Goal: Navigation & Orientation: Find specific page/section

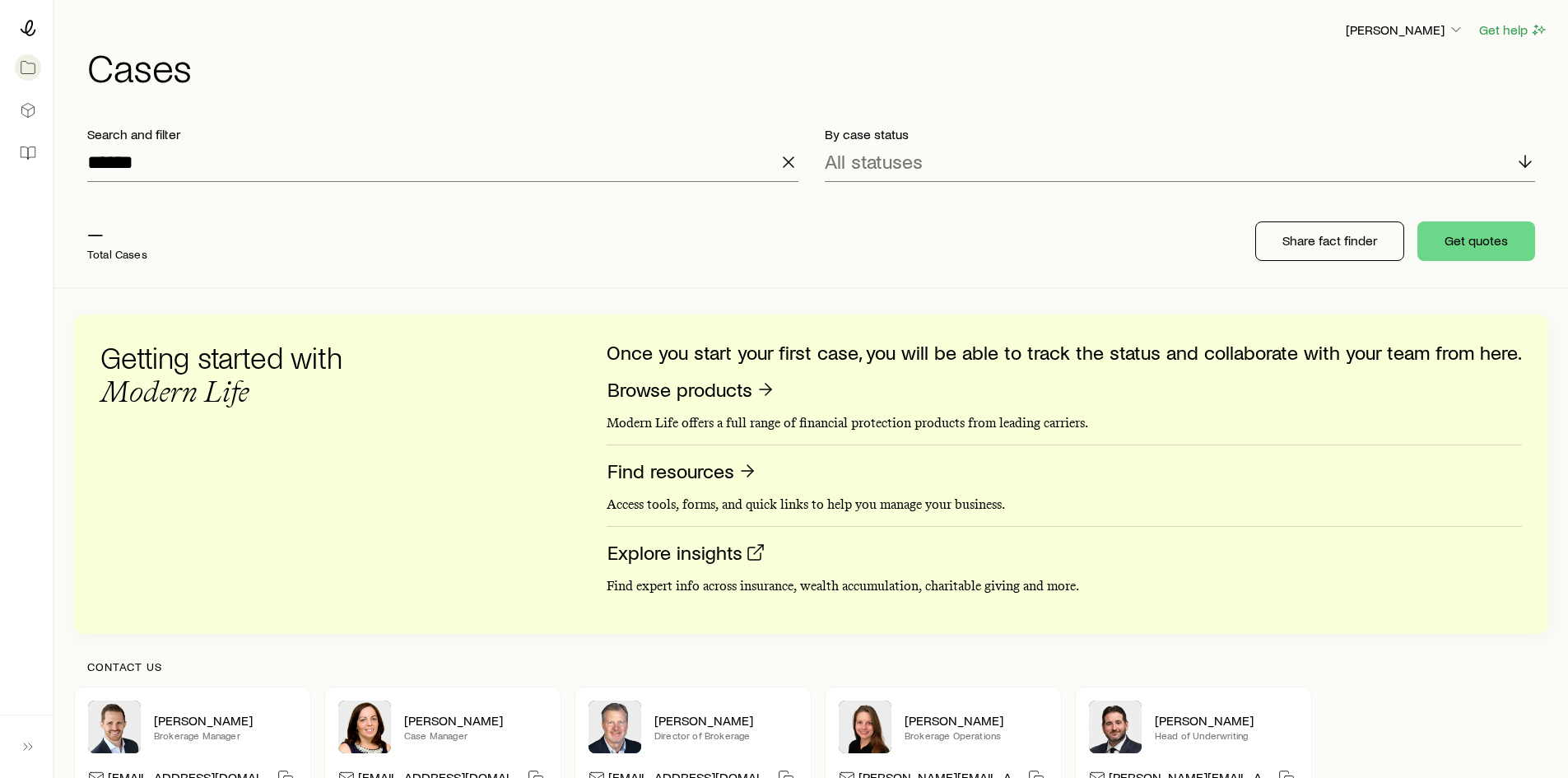
click at [793, 156] on icon "button" at bounding box center [789, 162] width 20 height 20
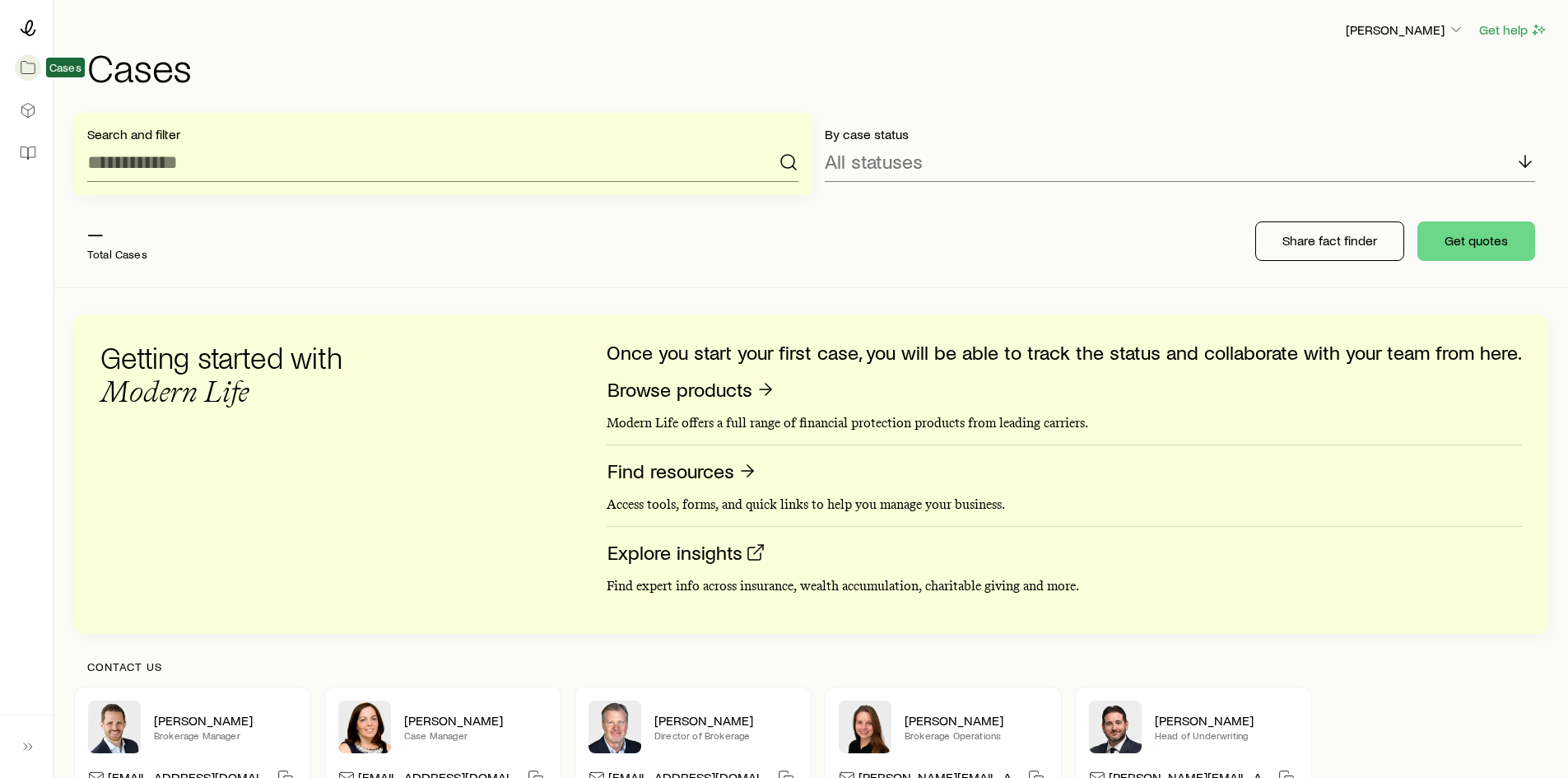
click at [25, 69] on icon at bounding box center [28, 68] width 17 height 17
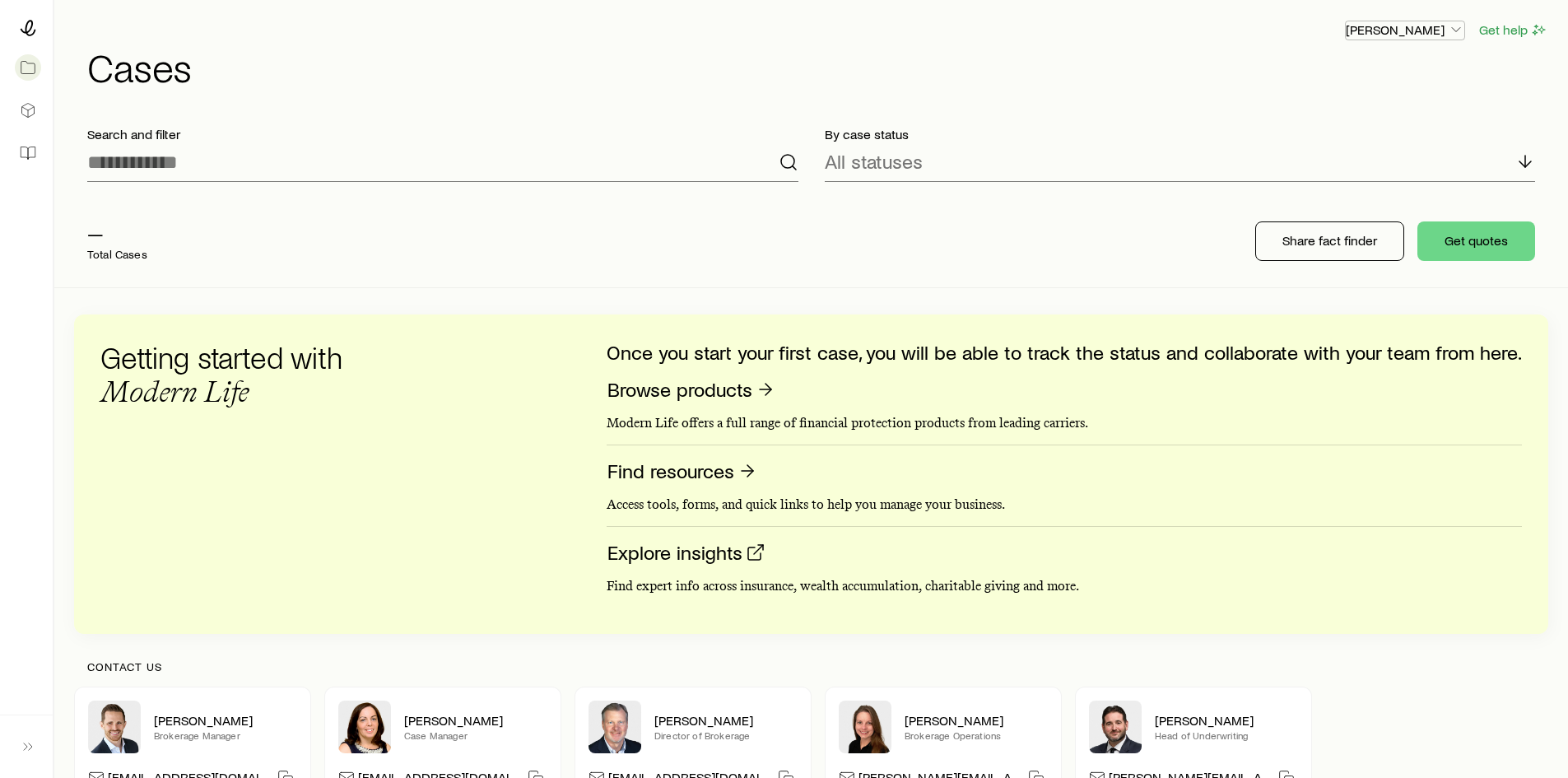
click at [1386, 27] on p "[PERSON_NAME]" at bounding box center [1405, 30] width 118 height 17
click at [1186, 13] on div "[PERSON_NAME] Get help Cases" at bounding box center [810, 53] width 1474 height 106
click at [38, 151] on link at bounding box center [26, 153] width 26 height 36
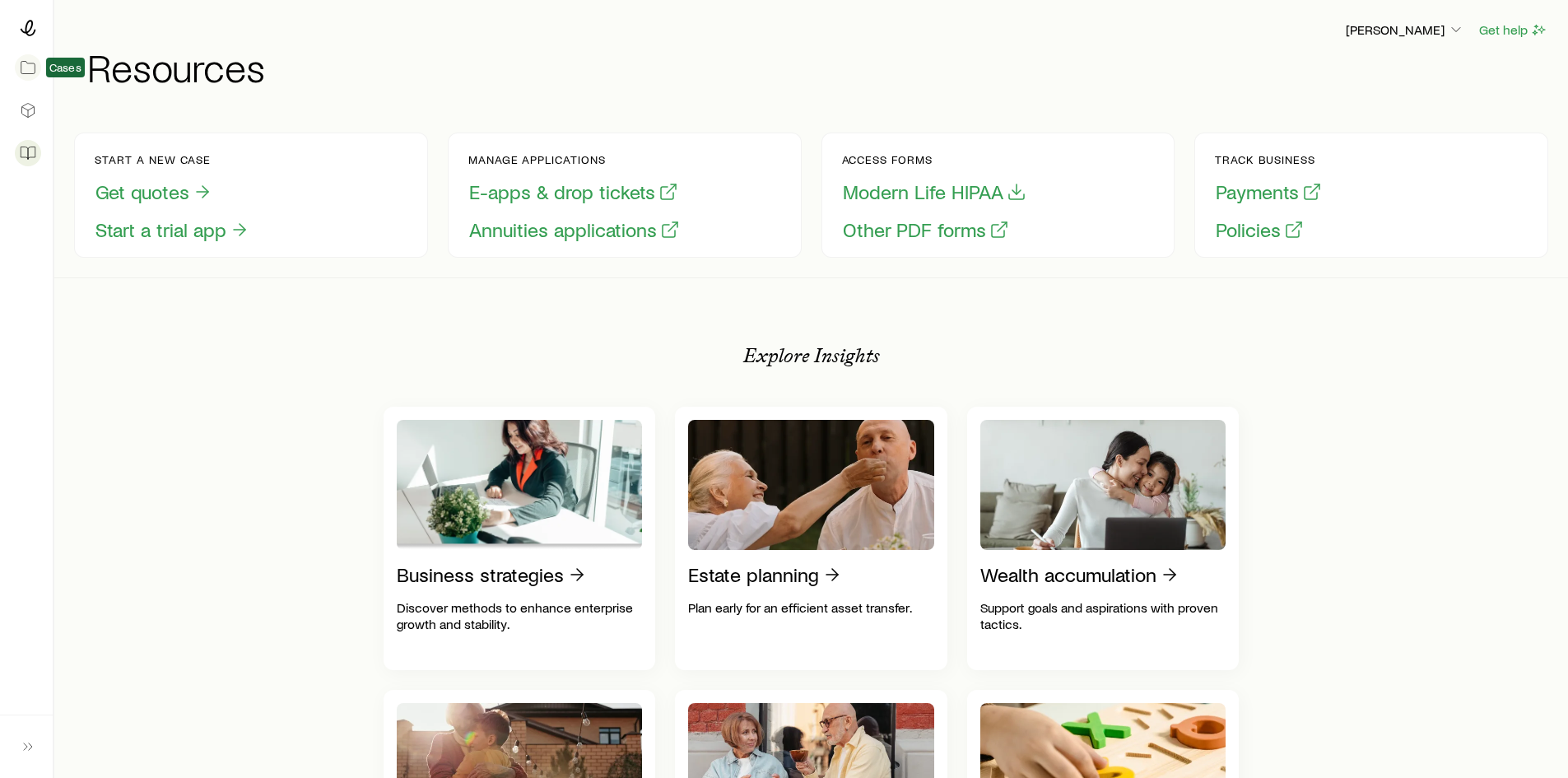
click at [27, 62] on icon at bounding box center [28, 68] width 17 height 17
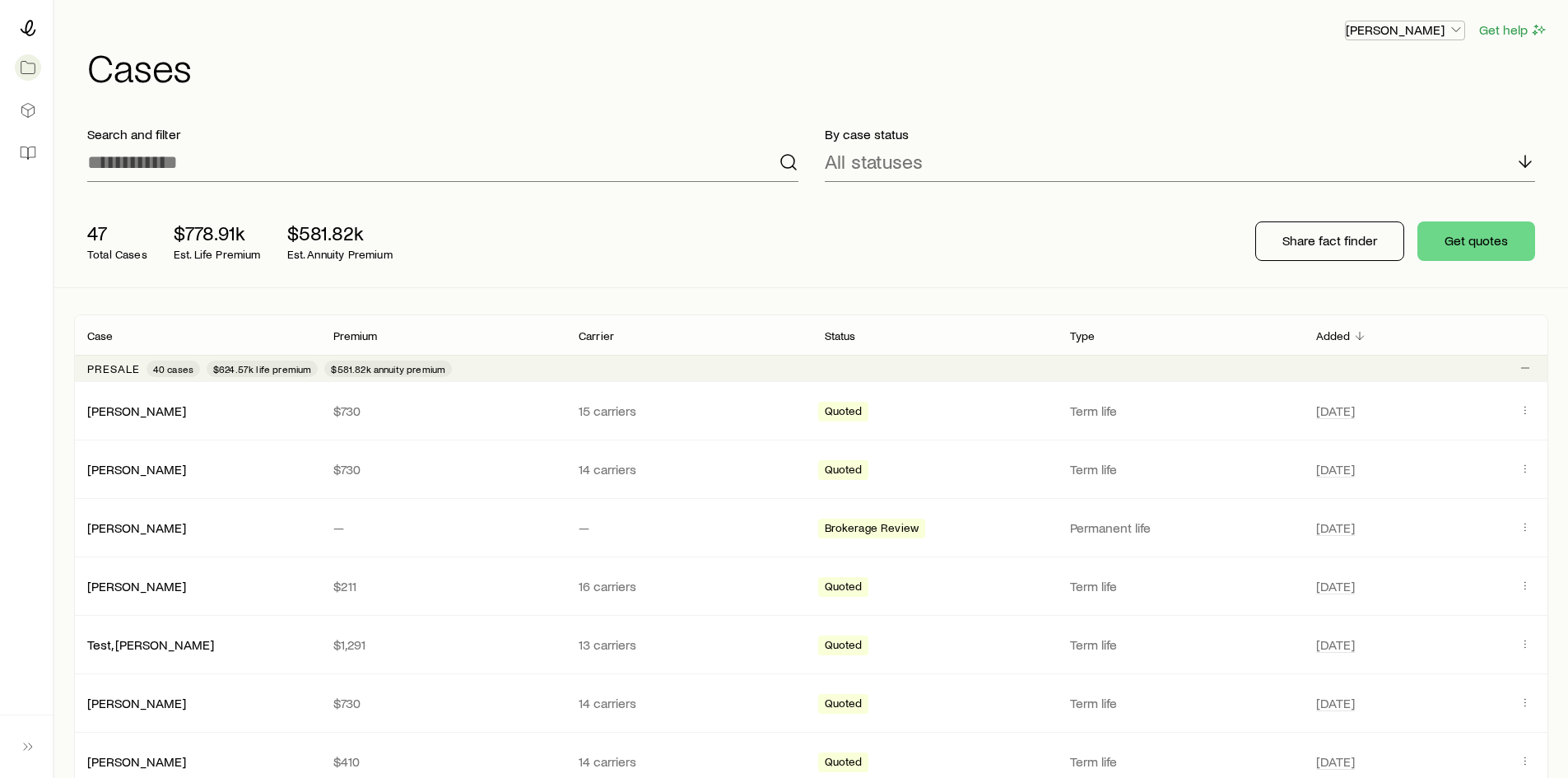
click at [1396, 25] on p "[PERSON_NAME]" at bounding box center [1405, 30] width 118 height 17
click at [1195, 24] on div "[PERSON_NAME] Get help" at bounding box center [817, 30] width 1461 height 21
click at [1368, 26] on p "[PERSON_NAME]" at bounding box center [1405, 30] width 118 height 17
click at [1176, 127] on p "By case status" at bounding box center [1180, 134] width 711 height 17
drag, startPoint x: 1391, startPoint y: 33, endPoint x: 1349, endPoint y: 34, distance: 42.0
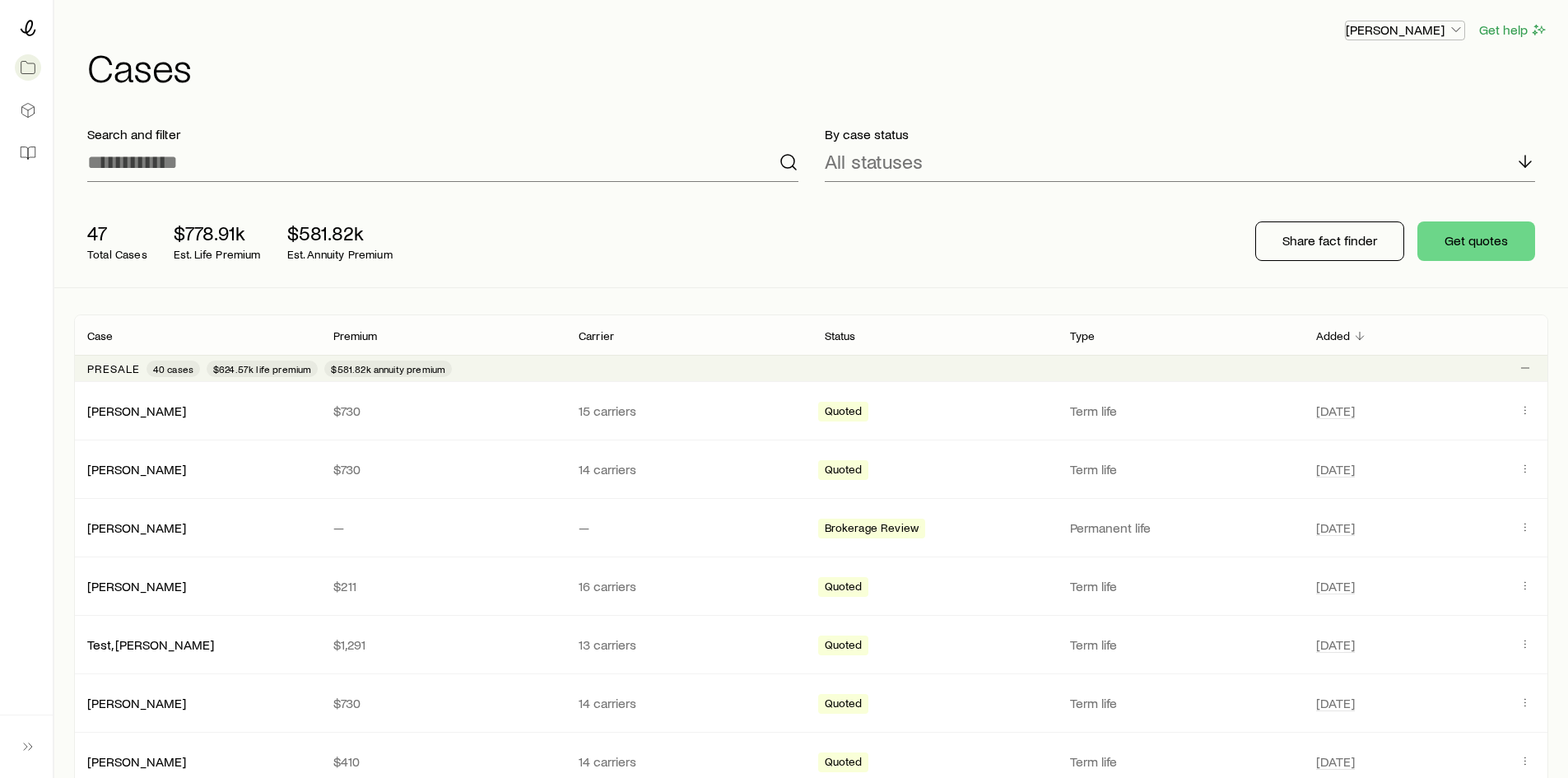
click at [1391, 33] on p "[PERSON_NAME]" at bounding box center [1405, 30] width 118 height 17
click at [1173, 42] on header "[PERSON_NAME] Get help Cases" at bounding box center [810, 53] width 1474 height 67
click at [1391, 28] on p "[PERSON_NAME]" at bounding box center [1405, 30] width 118 height 17
click at [1382, 78] on span "Licenses and contracts" at bounding box center [1372, 75] width 135 height 17
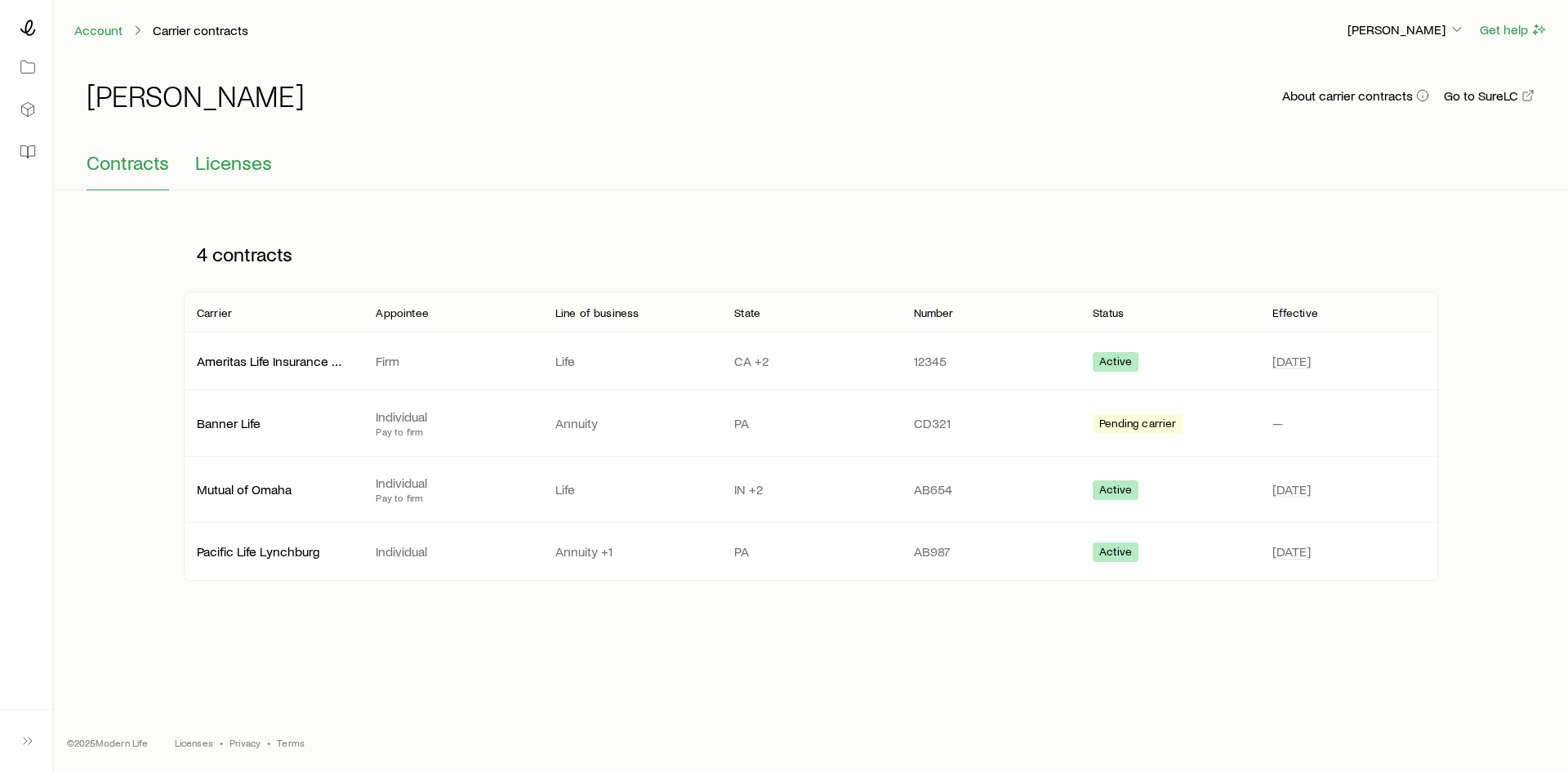
click at [248, 174] on button "Licenses" at bounding box center [233, 171] width 76 height 39
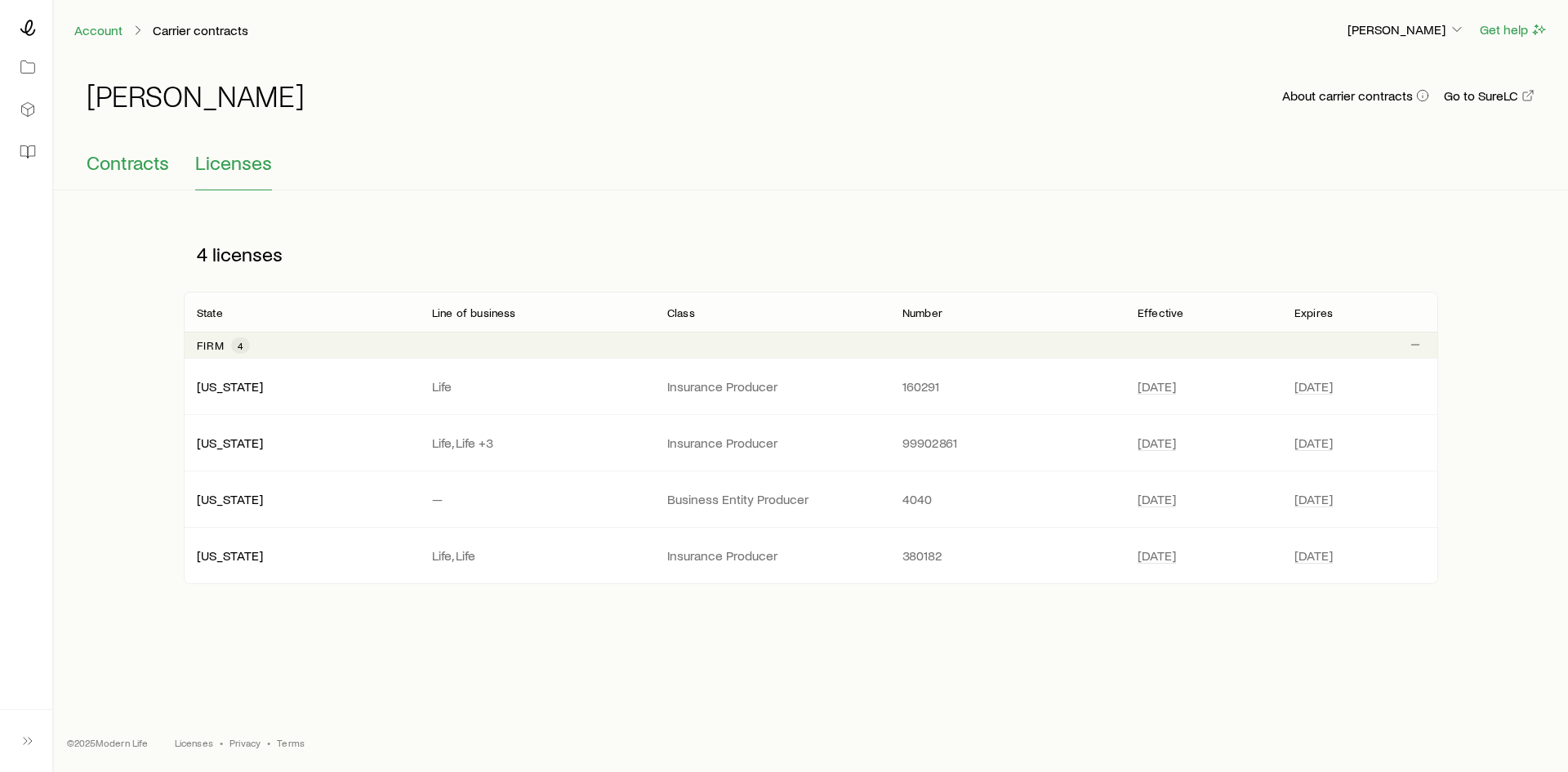
click at [137, 166] on span "Contracts" at bounding box center [127, 163] width 82 height 23
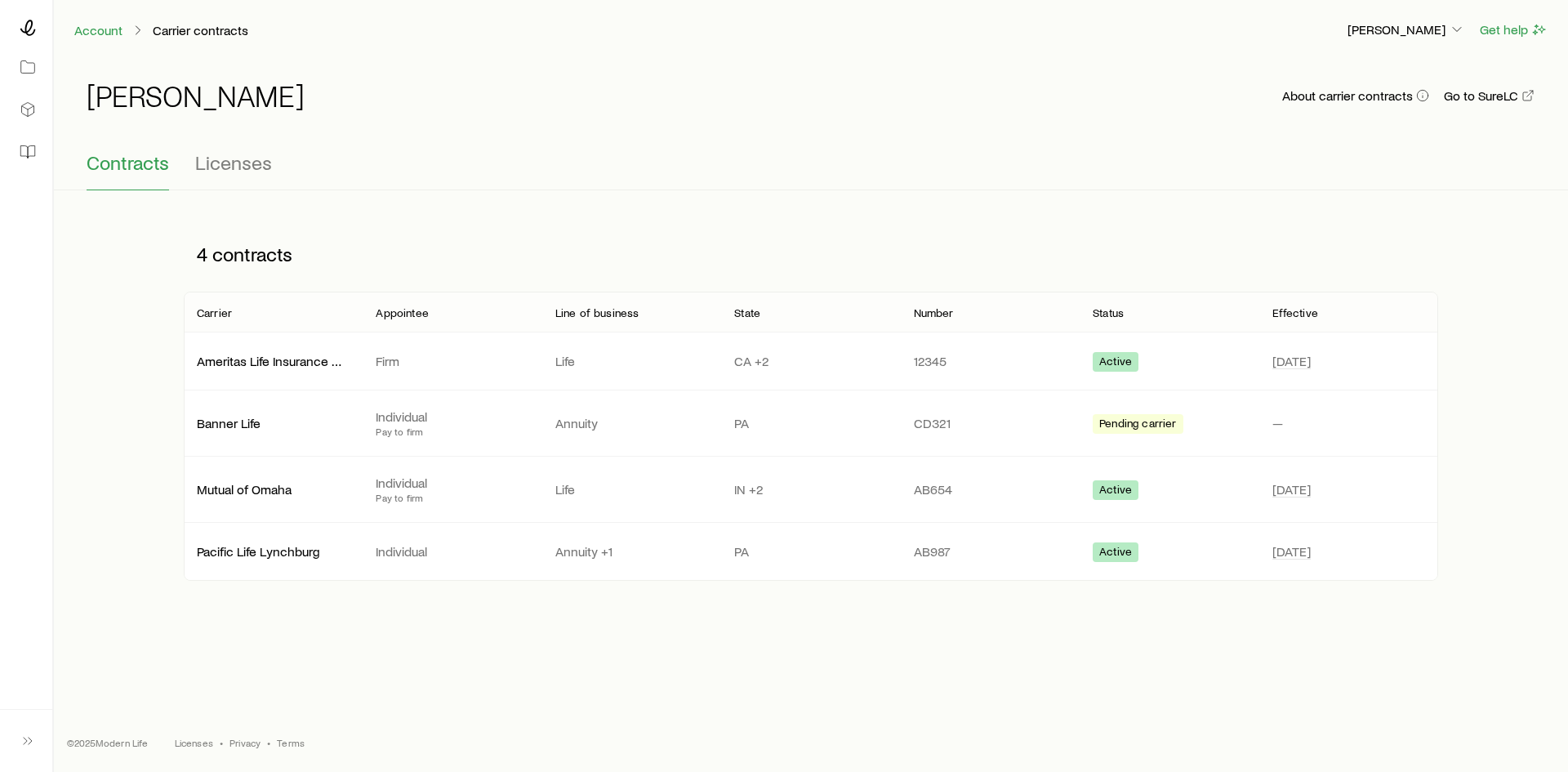
click at [29, 36] on div at bounding box center [26, 28] width 26 height 30
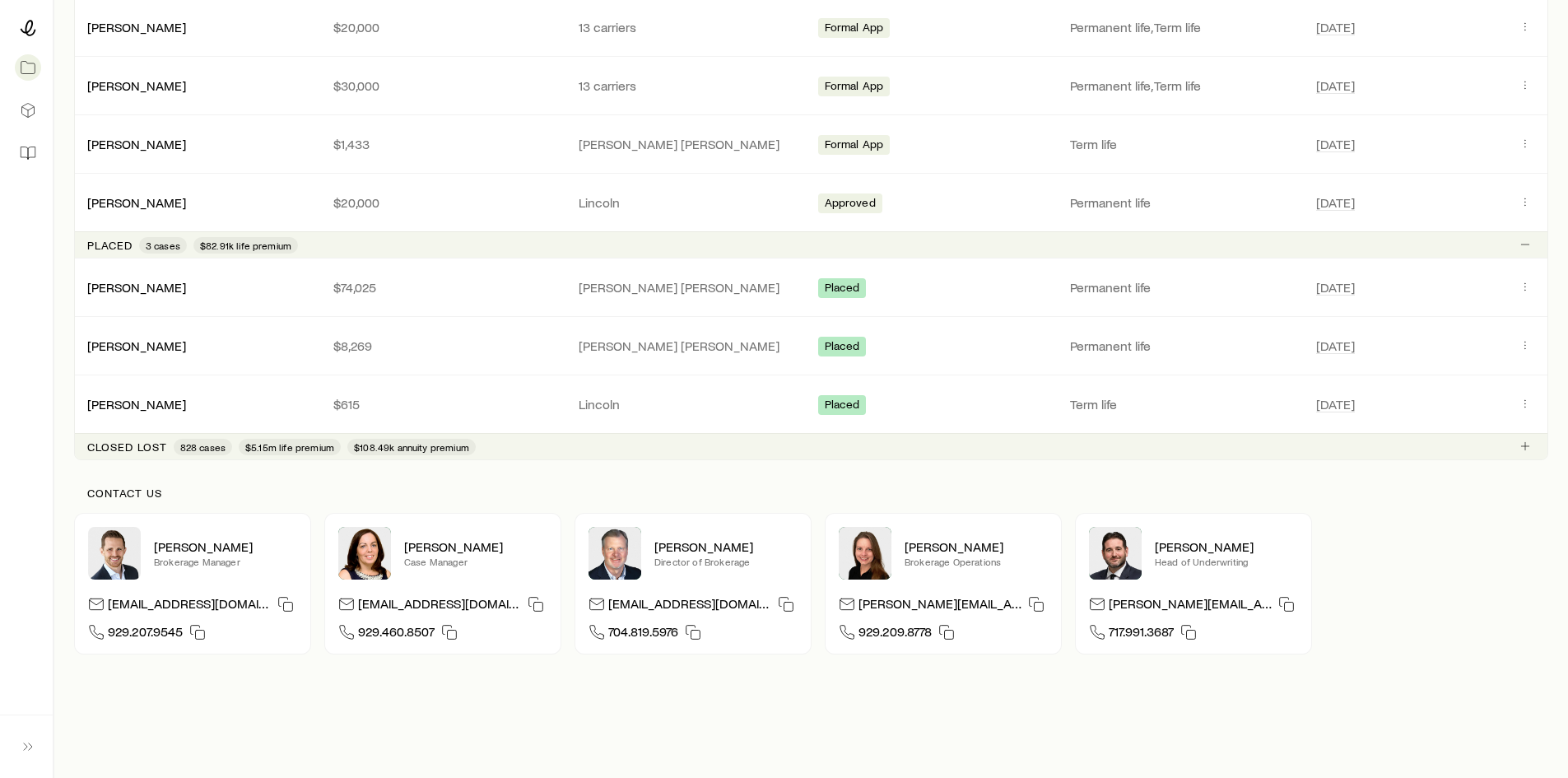
scroll to position [1688, 0]
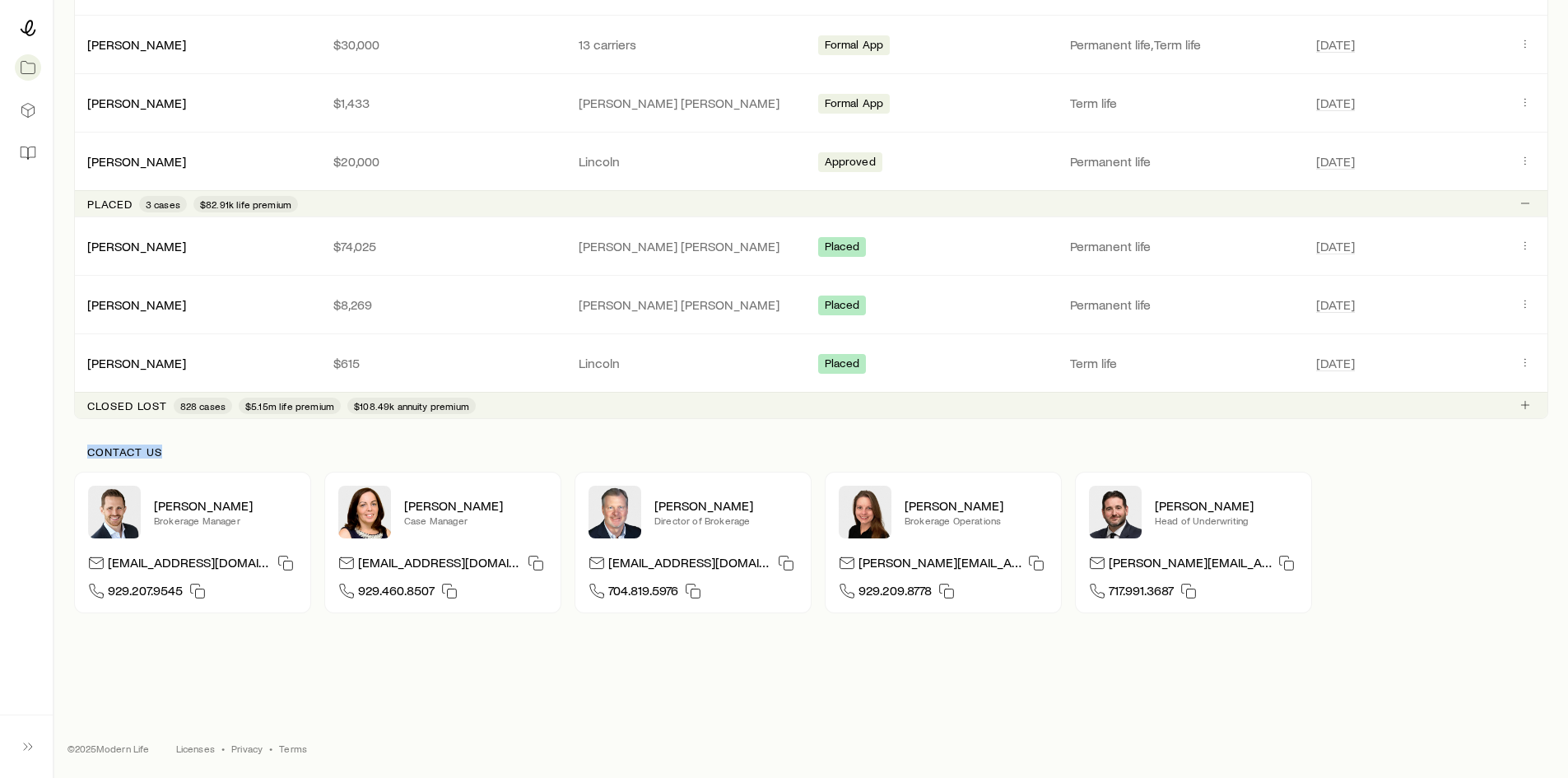
drag, startPoint x: 83, startPoint y: 451, endPoint x: 162, endPoint y: 450, distance: 79.0
click at [162, 450] on div "Contact us" at bounding box center [810, 459] width 1474 height 26
click at [162, 450] on p "Contact us" at bounding box center [810, 452] width 1448 height 13
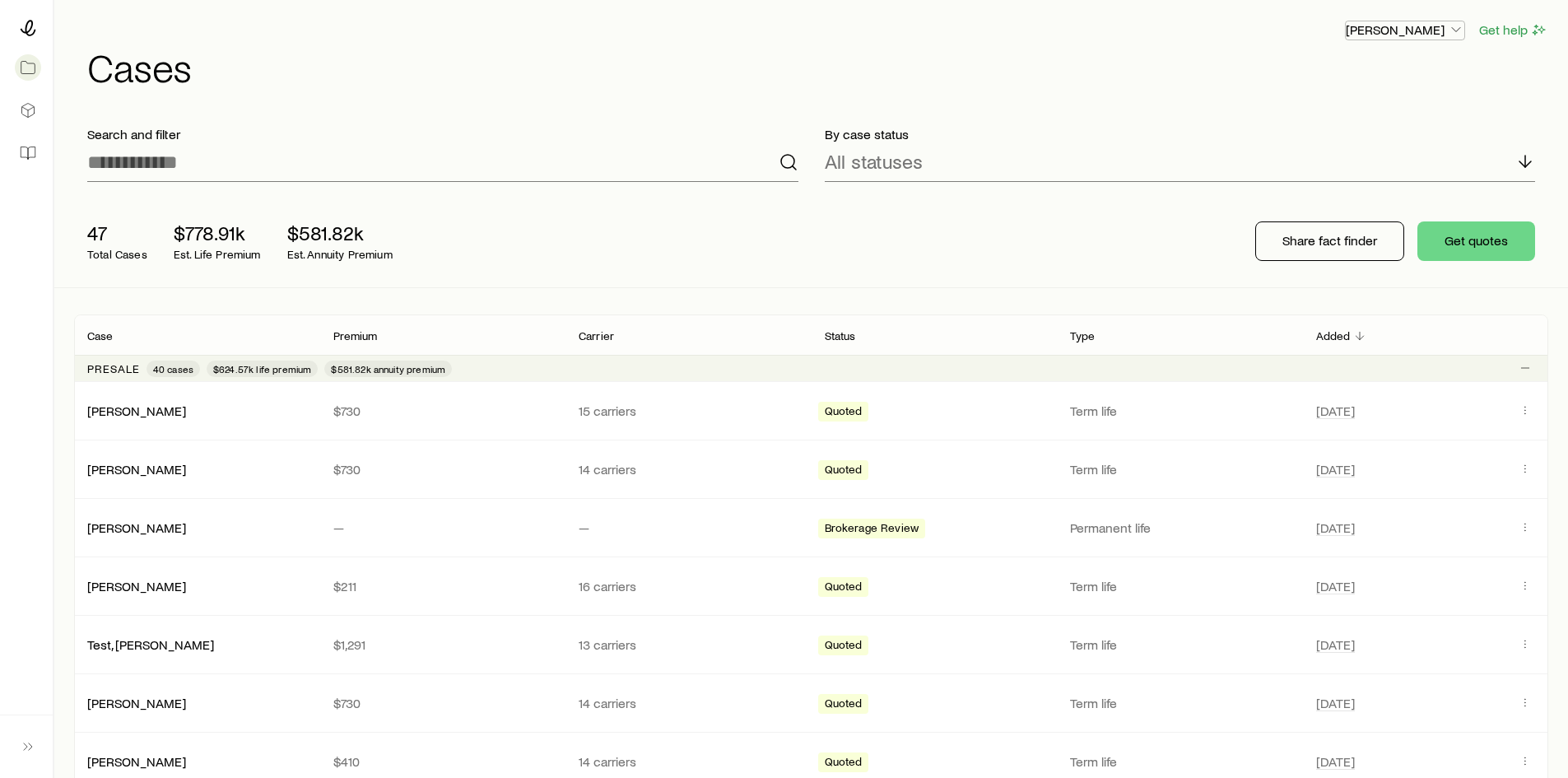
click at [1421, 26] on p "[PERSON_NAME]" at bounding box center [1405, 30] width 118 height 17
click at [1360, 198] on button "Sign out" at bounding box center [1367, 199] width 185 height 30
